Goal: Communication & Community: Answer question/provide support

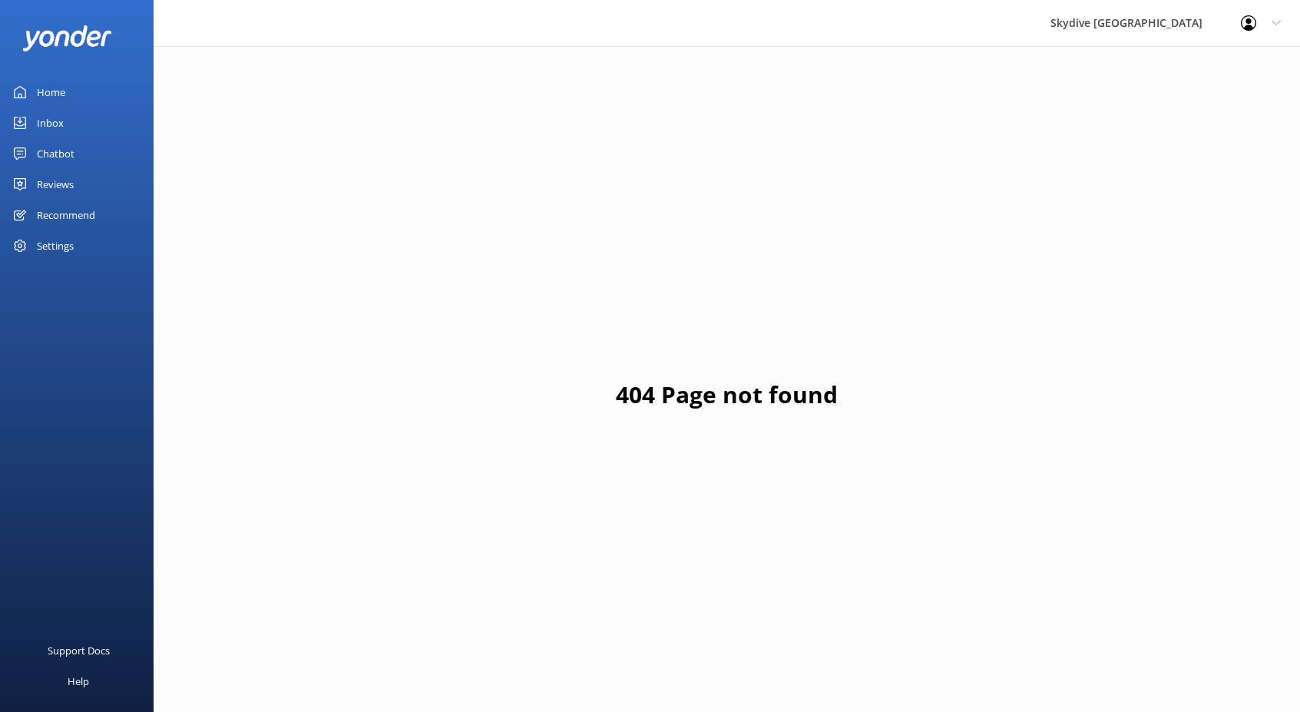
click at [65, 119] on link "Inbox" at bounding box center [77, 123] width 154 height 31
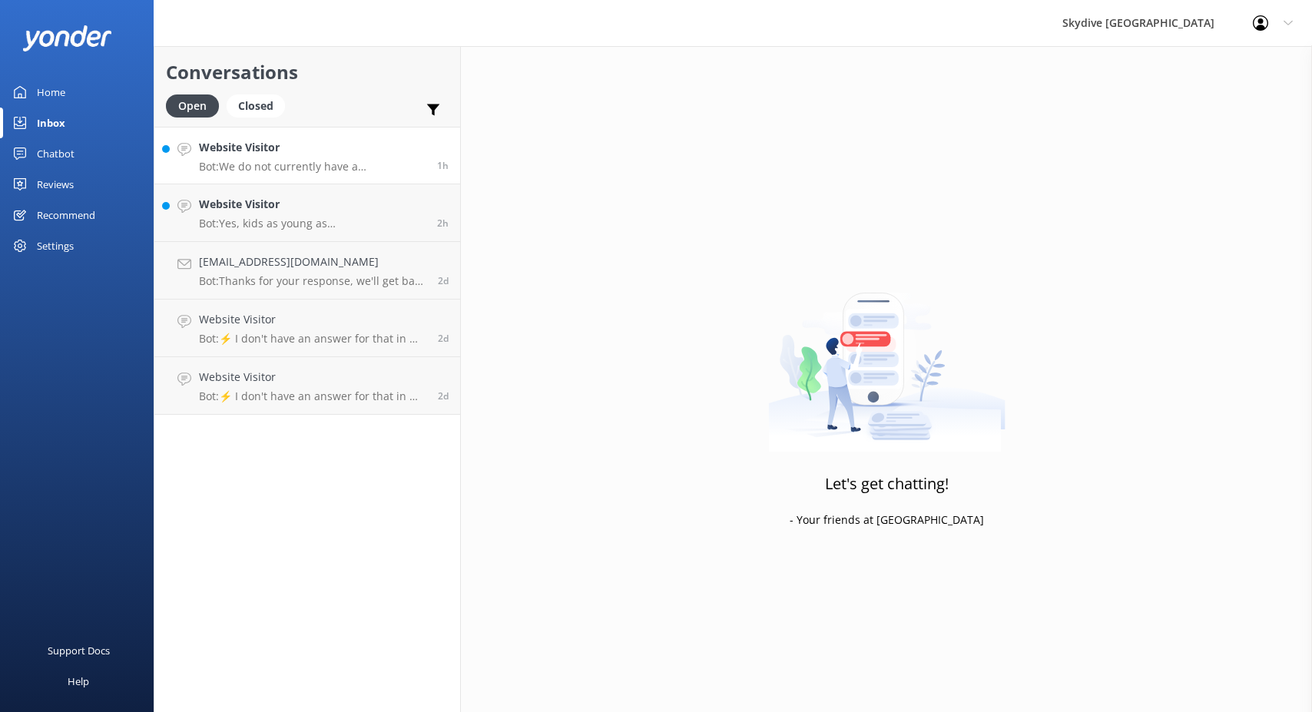
click at [320, 167] on p "Bot: We do not currently have a [DEMOGRAPHIC_DATA] tandem skydiving instructor." at bounding box center [312, 167] width 227 height 14
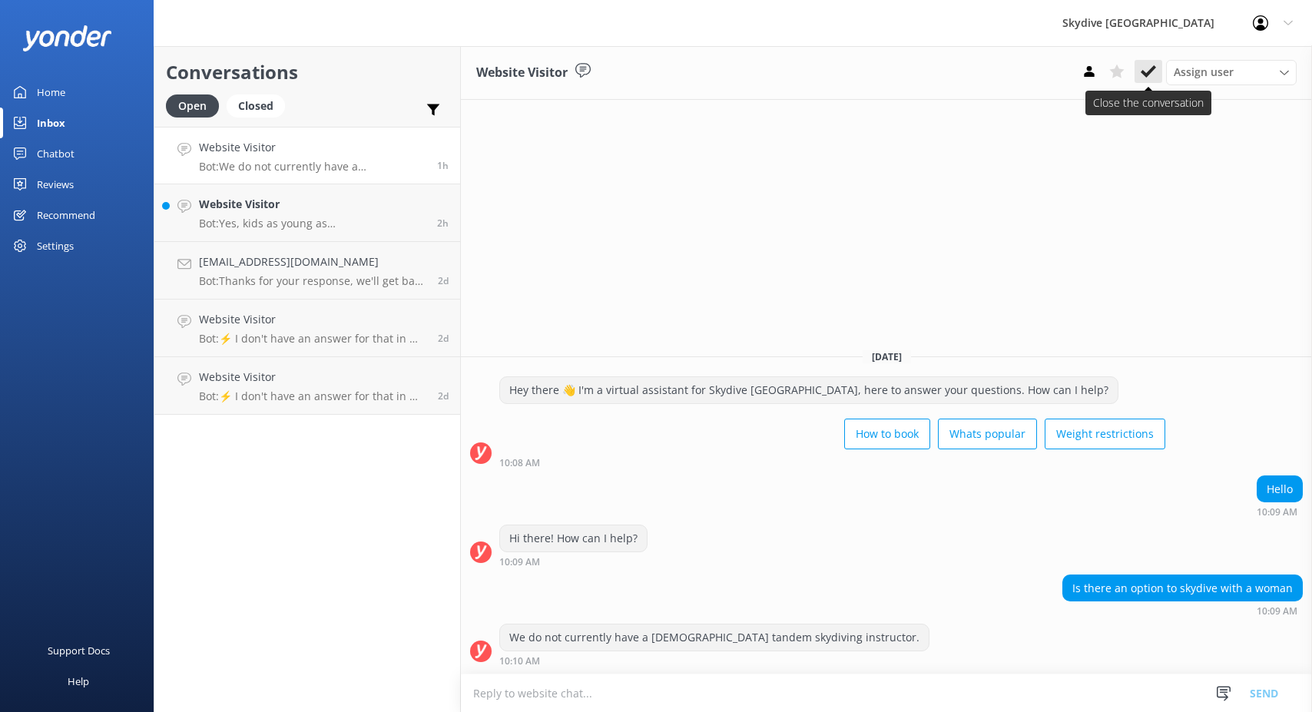
click at [1140, 81] on button at bounding box center [1148, 71] width 28 height 23
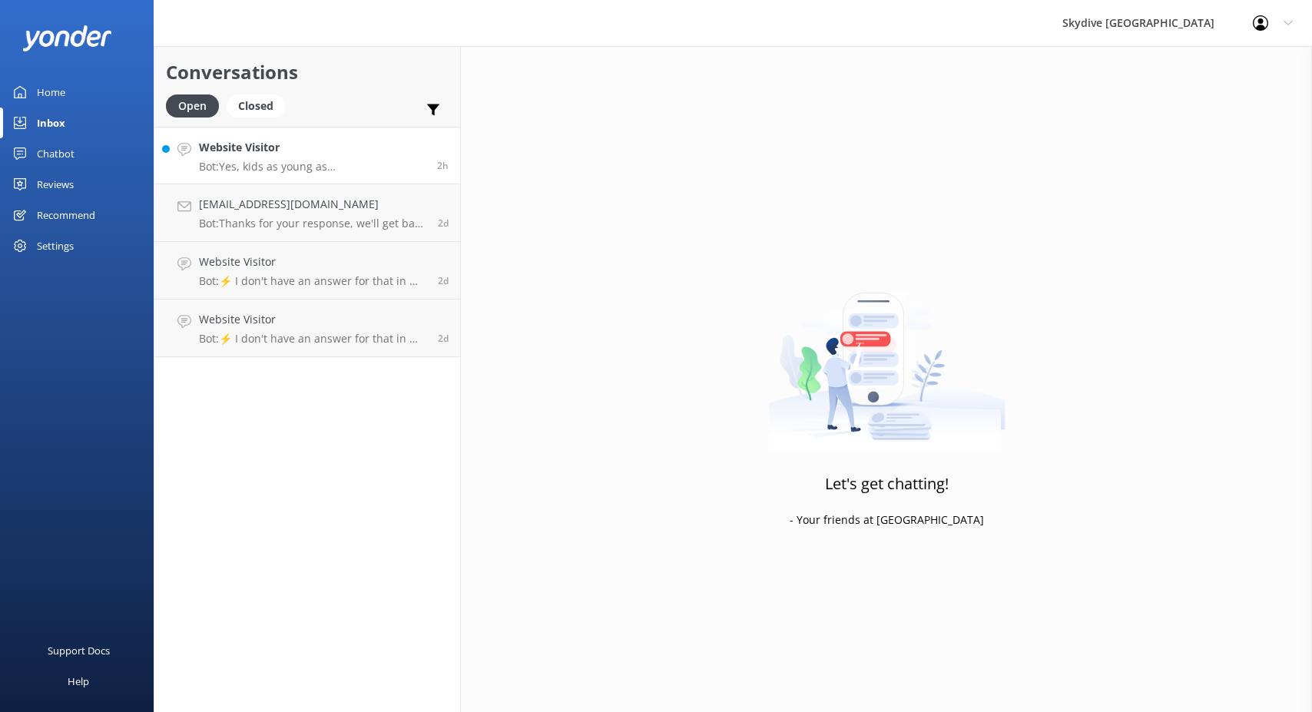
click at [299, 170] on p "Bot: Yes, kids as young as [DEMOGRAPHIC_DATA] can go skydiving. However, there …" at bounding box center [312, 167] width 227 height 14
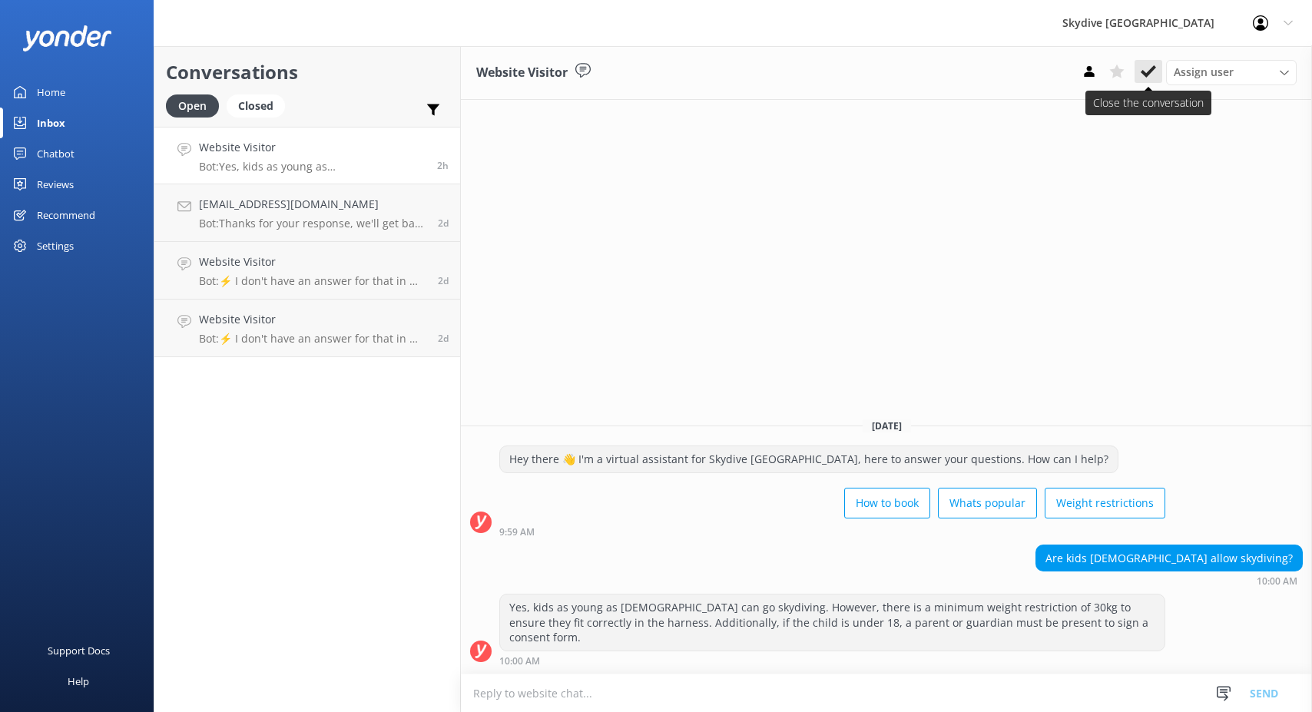
click at [1147, 77] on icon at bounding box center [1147, 71] width 15 height 15
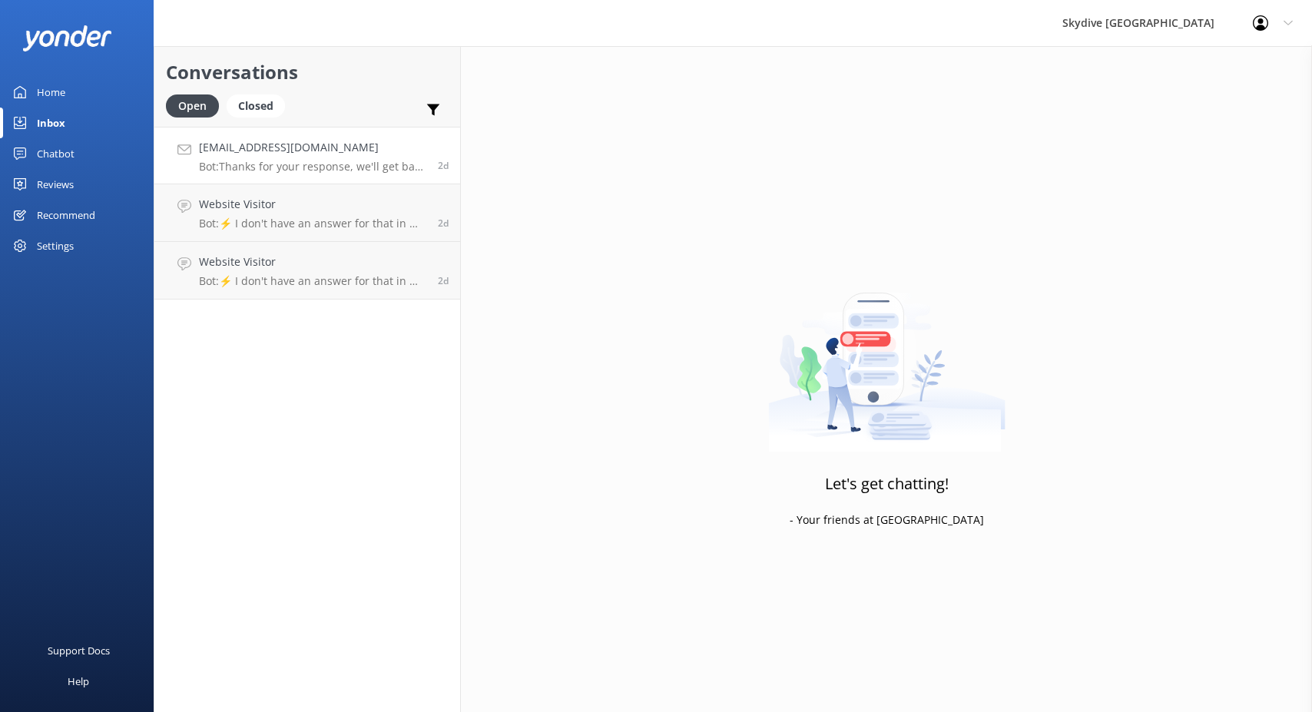
click at [340, 143] on h4 "[EMAIL_ADDRESS][DOMAIN_NAME]" at bounding box center [312, 147] width 227 height 17
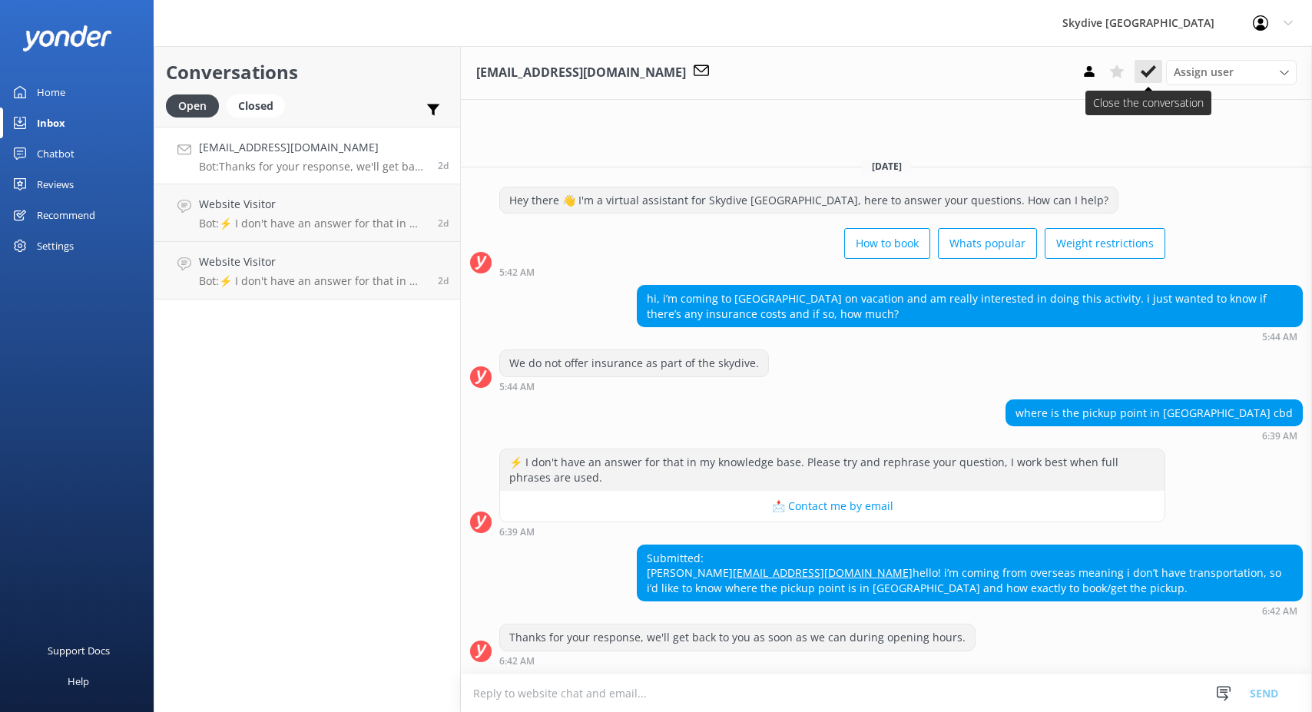
click at [1155, 69] on icon at bounding box center [1147, 71] width 15 height 15
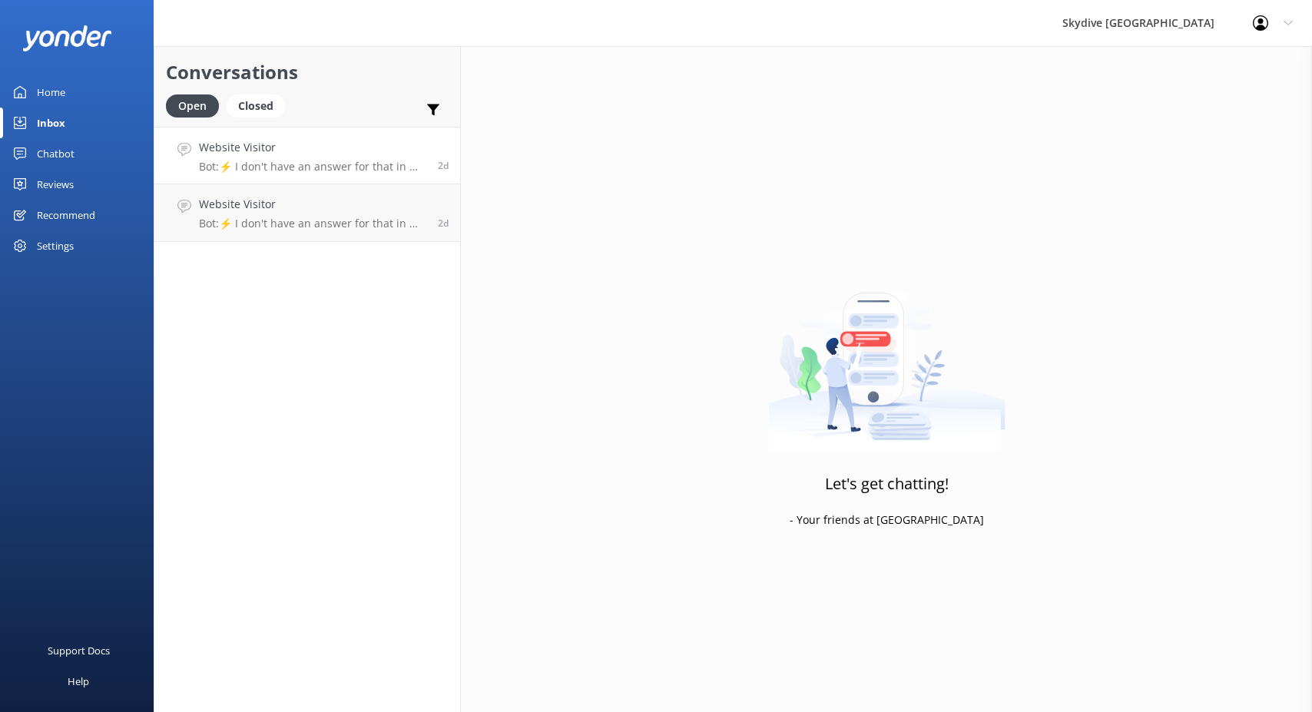
click at [351, 164] on p "Bot: ⚡ I don't have an answer for that in my knowledge base. Please try and rep…" at bounding box center [312, 167] width 227 height 14
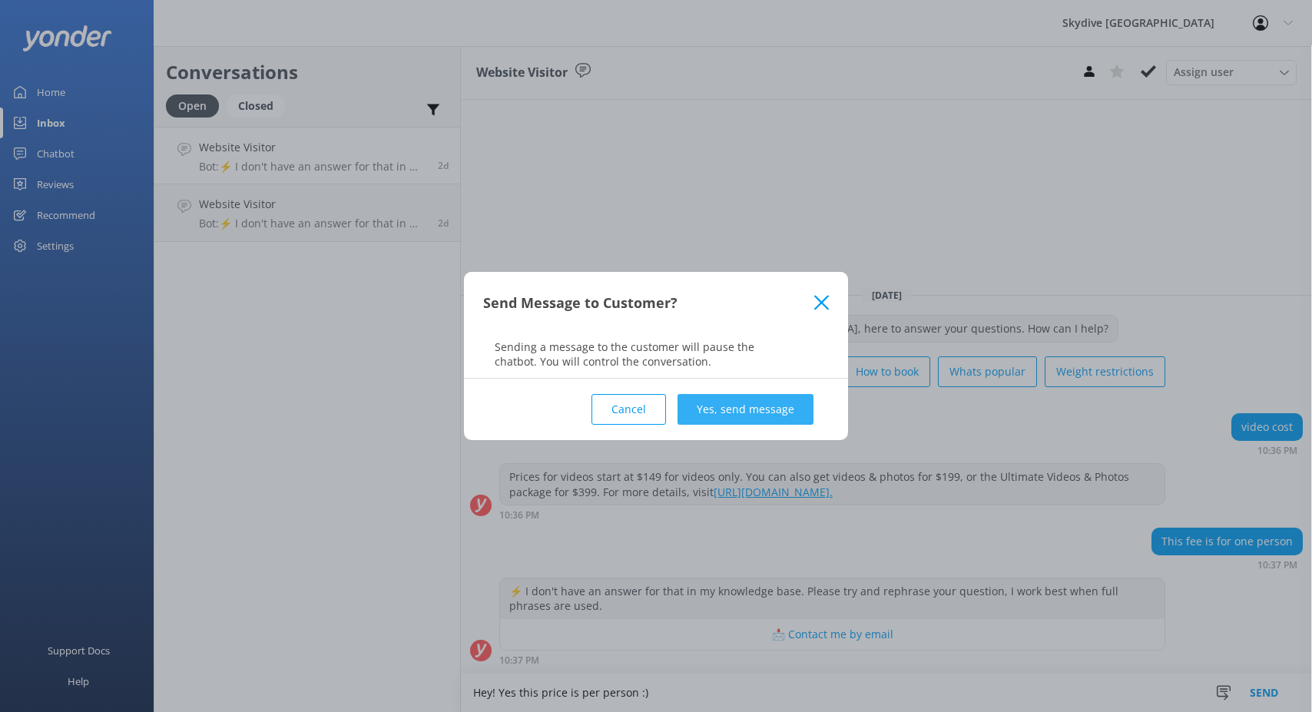
type textarea "Hey! Yes this price is per person :)"
click at [759, 414] on button "Yes, send message" at bounding box center [745, 409] width 136 height 31
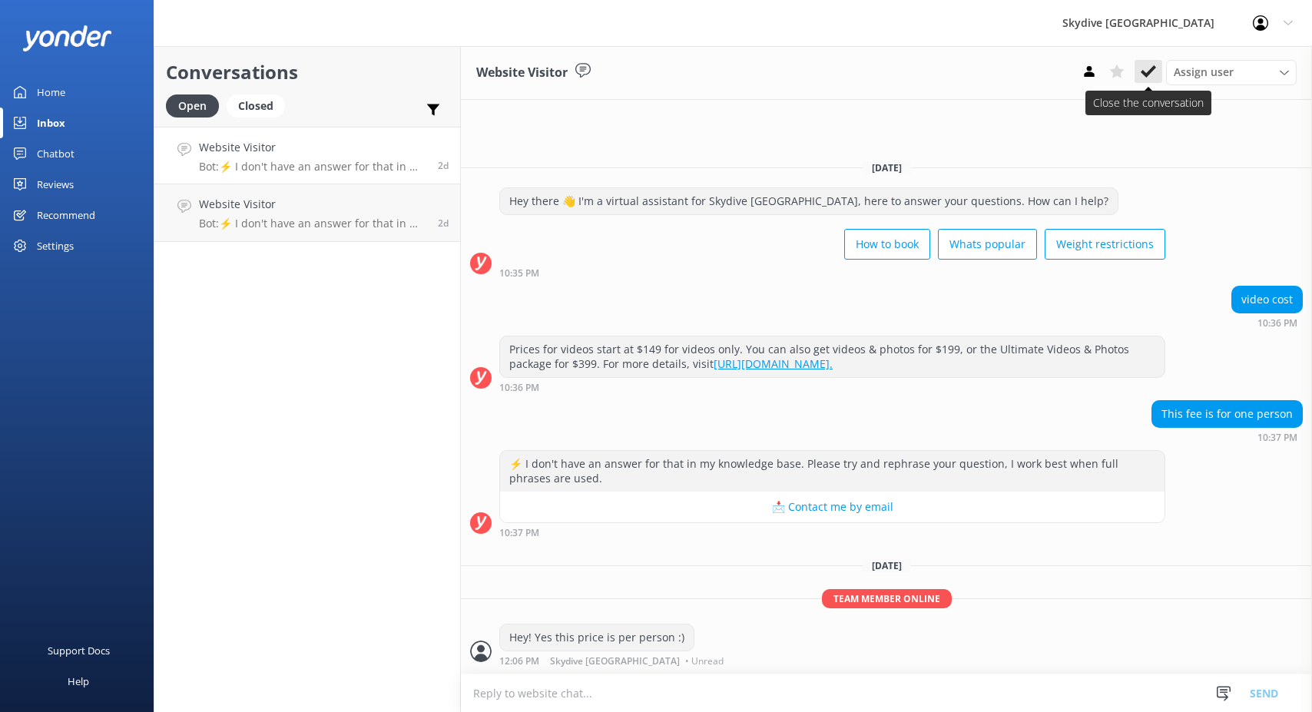
click at [1149, 75] on icon at bounding box center [1147, 71] width 15 height 15
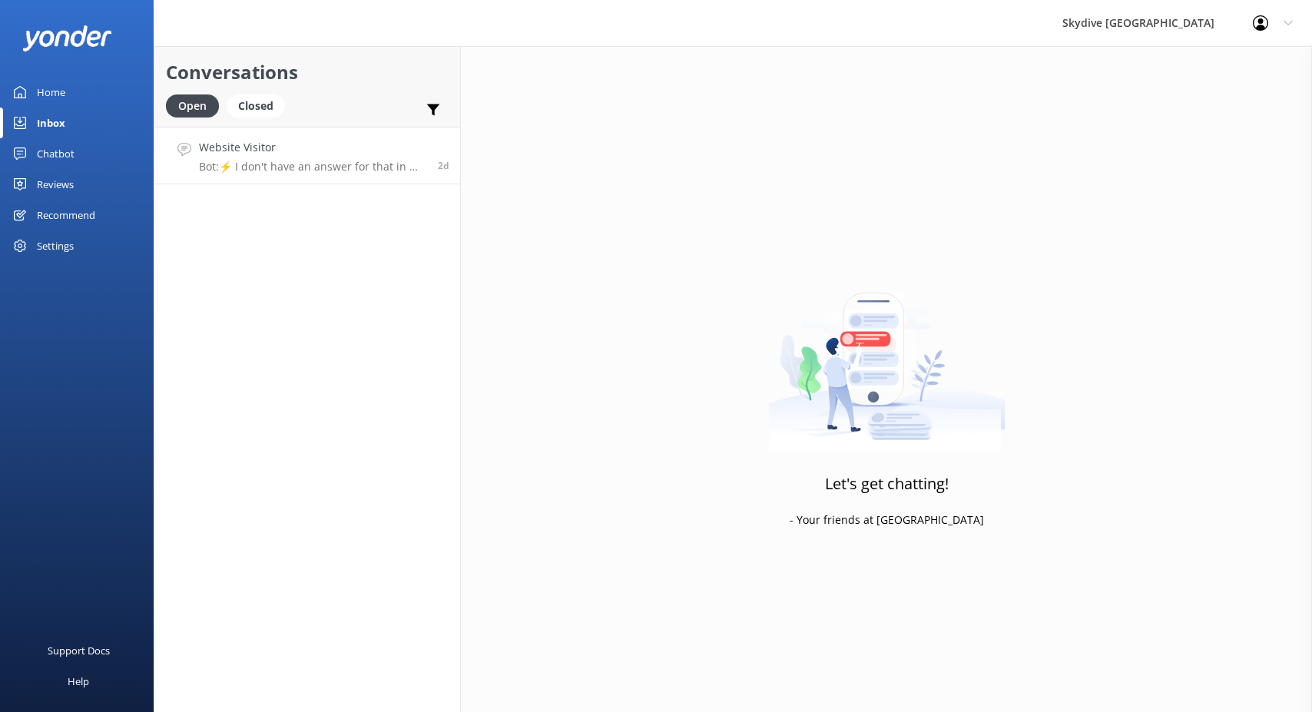
click at [361, 169] on p "Bot: ⚡ I don't have an answer for that in my knowledge base. Please try and rep…" at bounding box center [312, 167] width 227 height 14
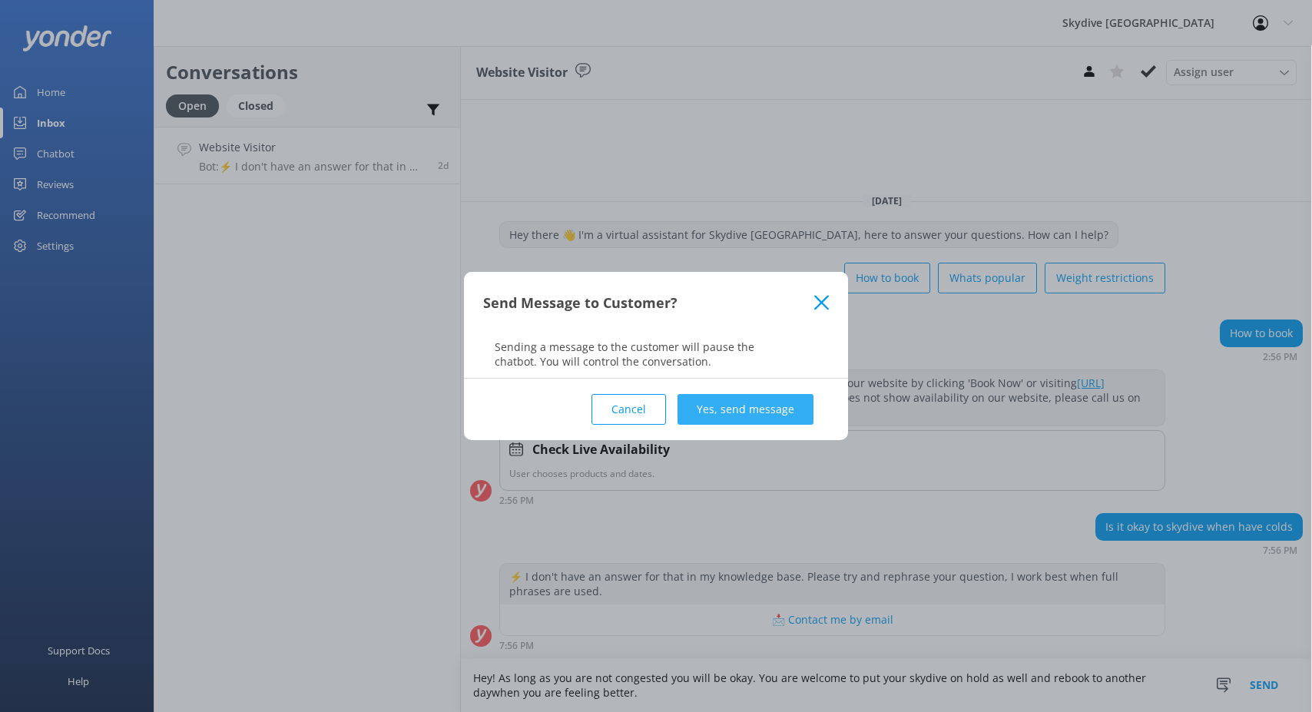
type textarea "Hey! As long as you are not congested you will be okay. You are welcome to put …"
click at [770, 408] on button "Yes, send message" at bounding box center [745, 409] width 136 height 31
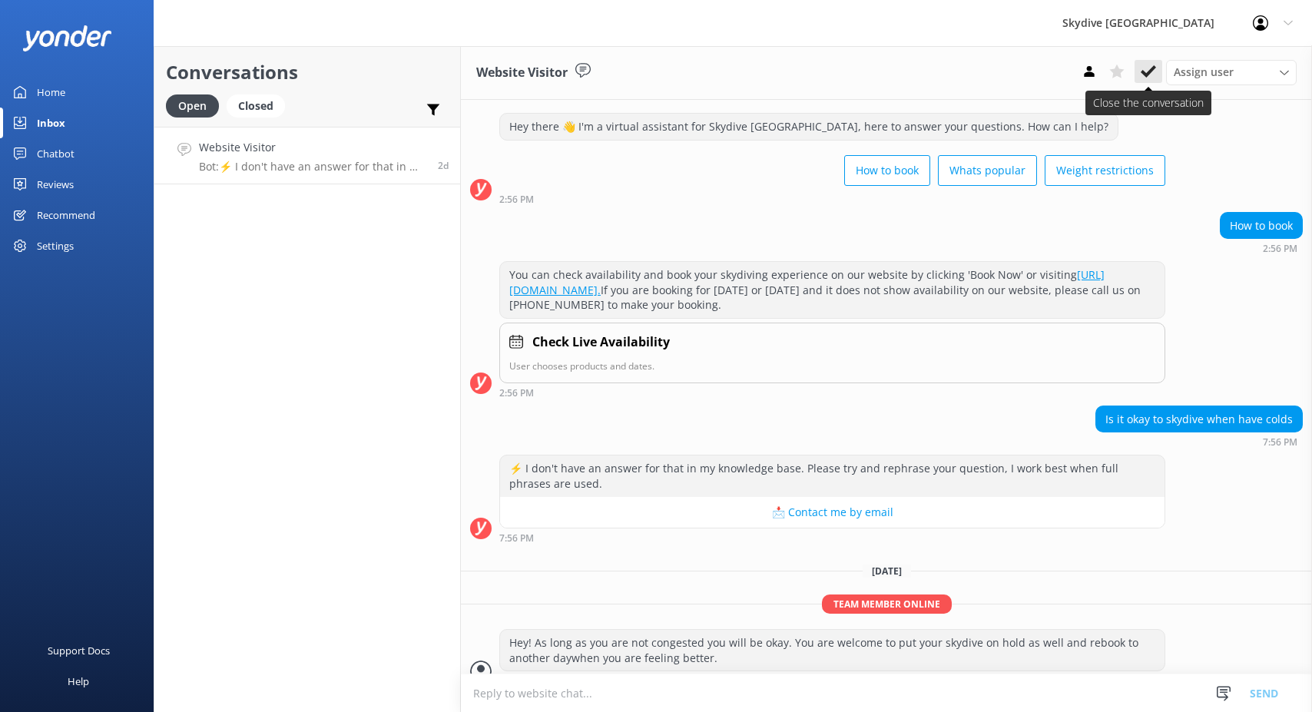
scroll to position [46, 0]
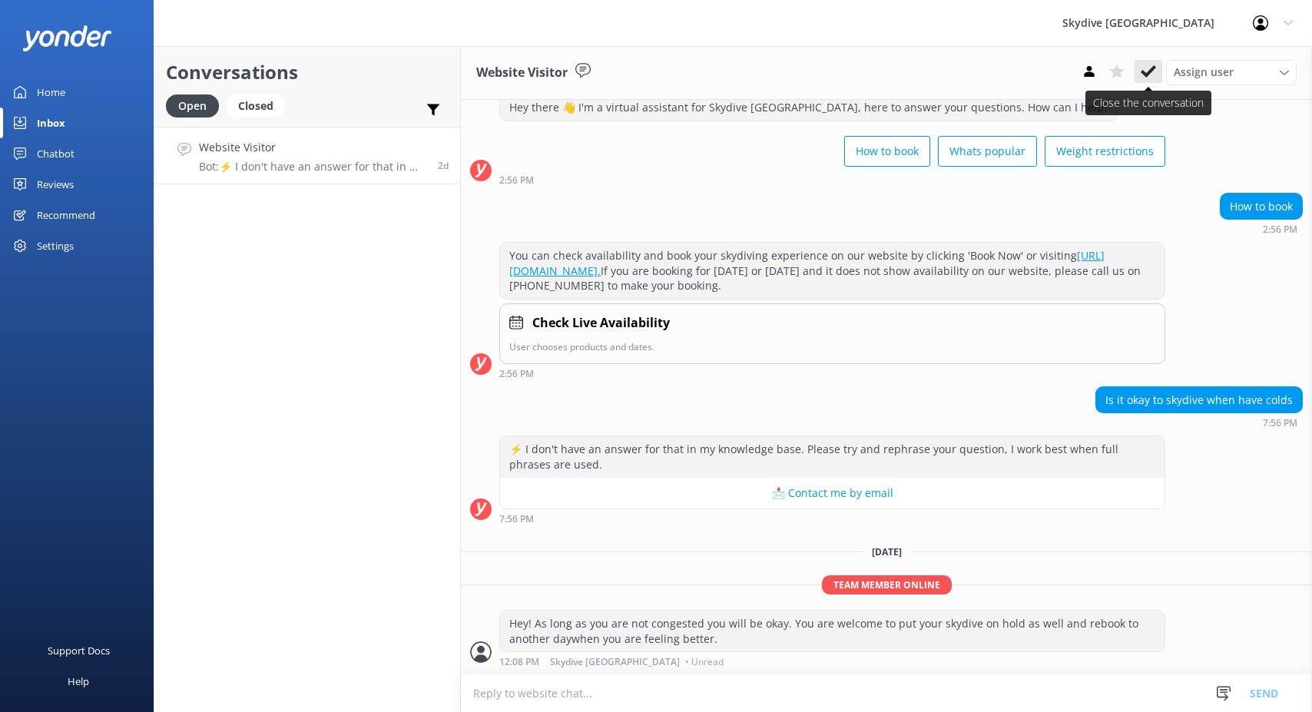
click at [1150, 66] on icon at bounding box center [1147, 71] width 15 height 15
